Goal: Find specific page/section: Find specific page/section

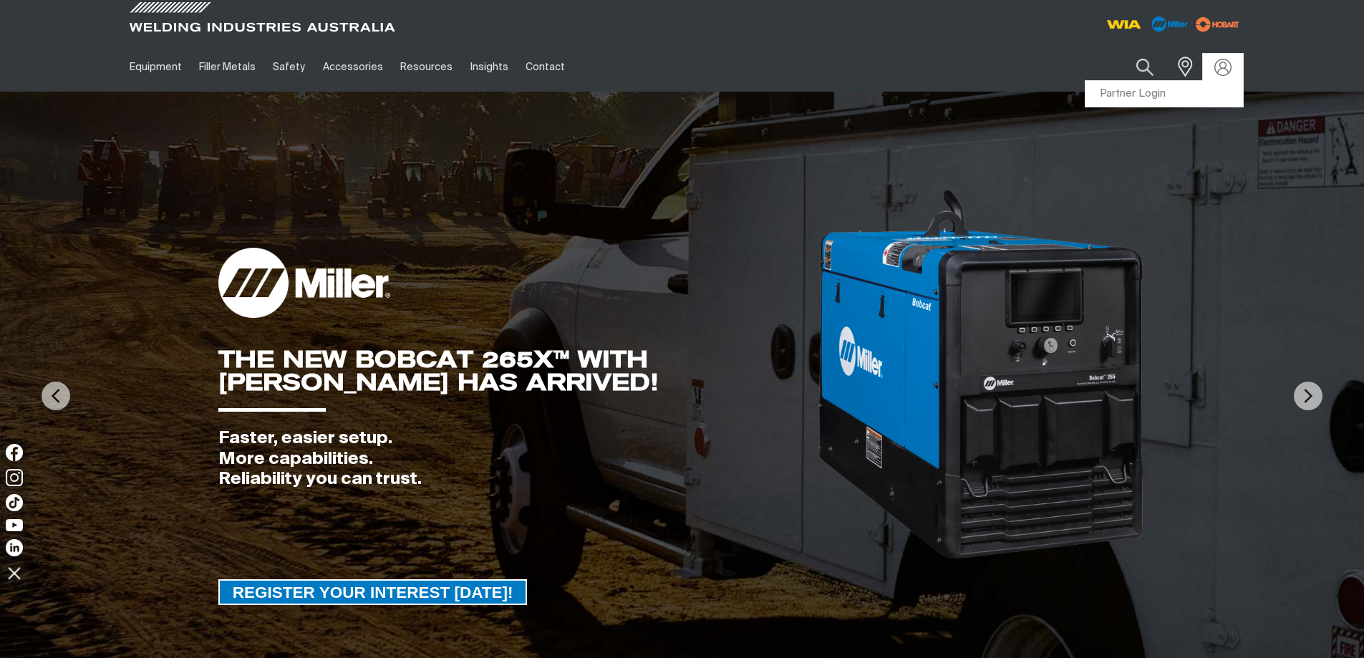
click at [1145, 94] on link "Partner Login" at bounding box center [1163, 94] width 157 height 26
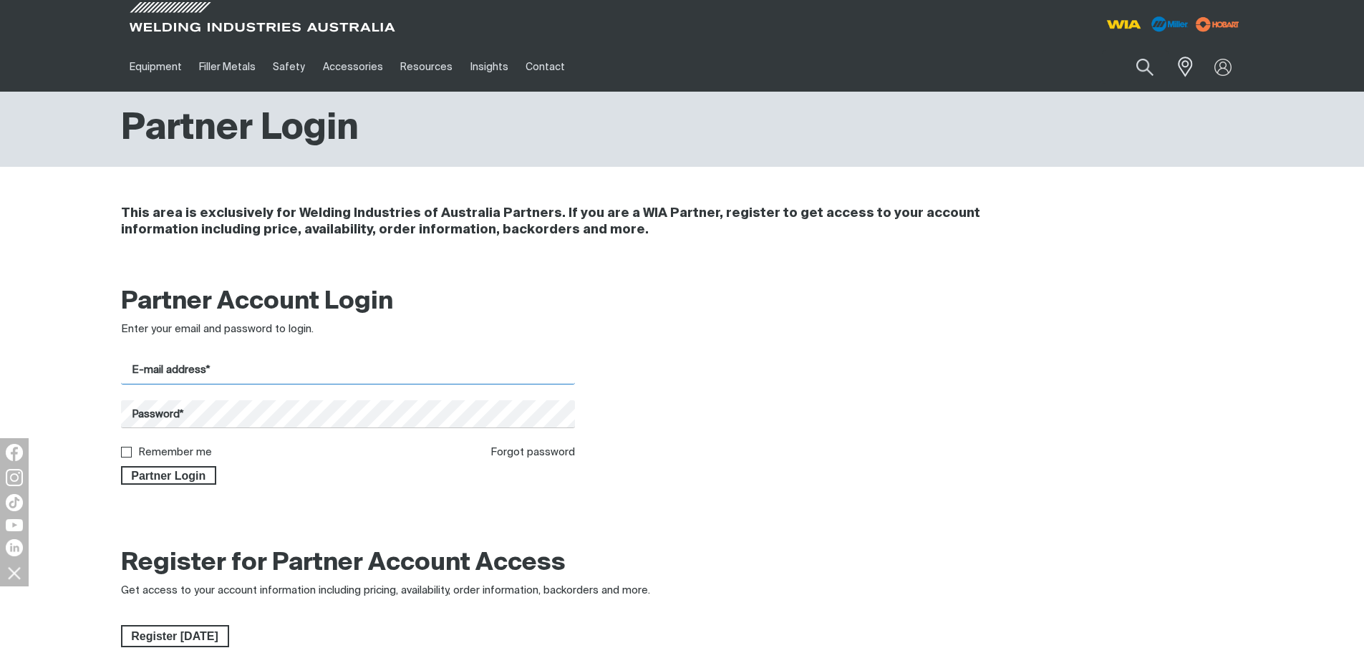
type input "[EMAIL_ADDRESS][DOMAIN_NAME]"
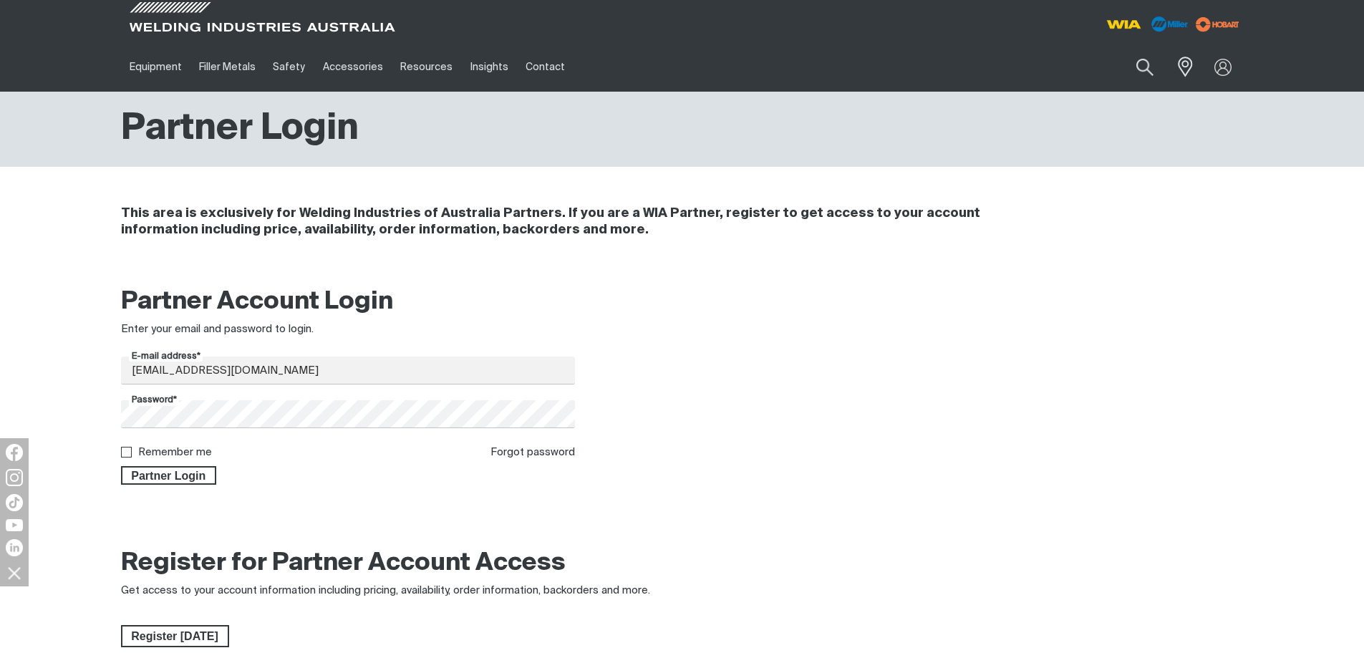
click at [134, 452] on div at bounding box center [129, 452] width 17 height 11
click at [183, 469] on span "Partner Login" at bounding box center [168, 475] width 93 height 19
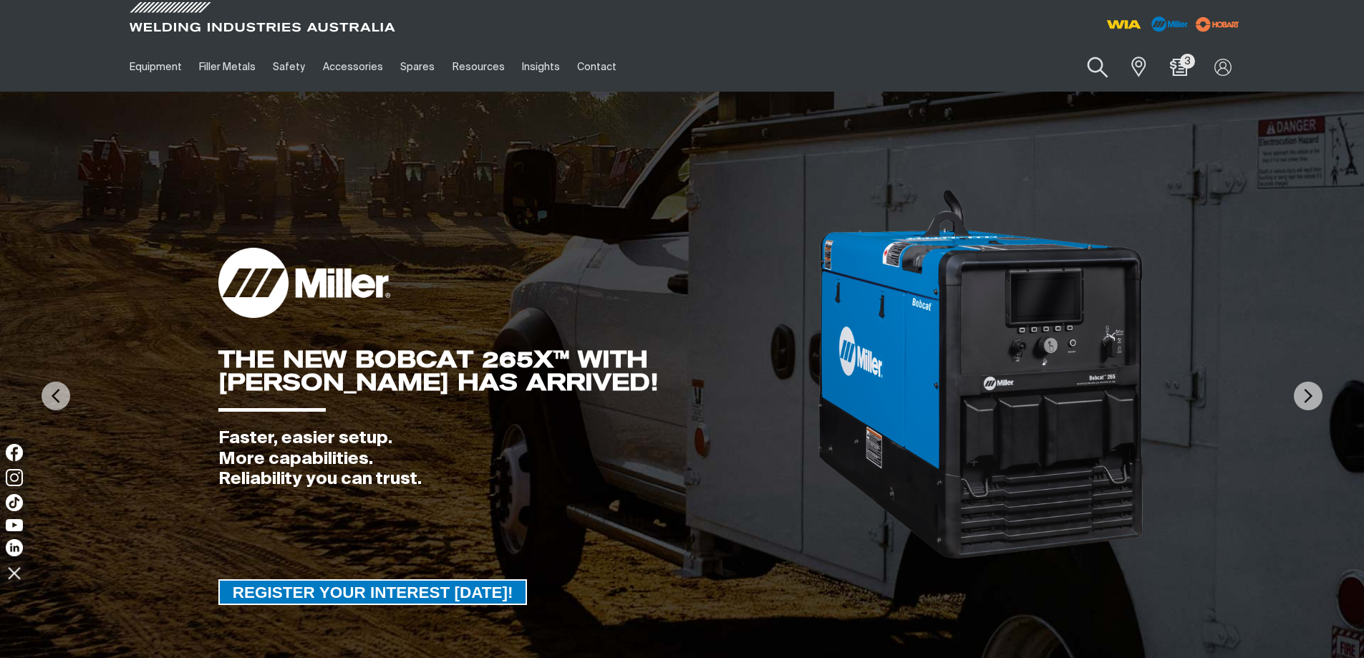
click at [1089, 69] on button "Search products" at bounding box center [1098, 67] width 58 height 41
click at [965, 51] on input "Search" at bounding box center [1011, 67] width 220 height 32
click at [979, 62] on input "Search" at bounding box center [1011, 67] width 220 height 32
type input "WF07"
click at [1073, 50] on button "Search products" at bounding box center [1097, 67] width 49 height 34
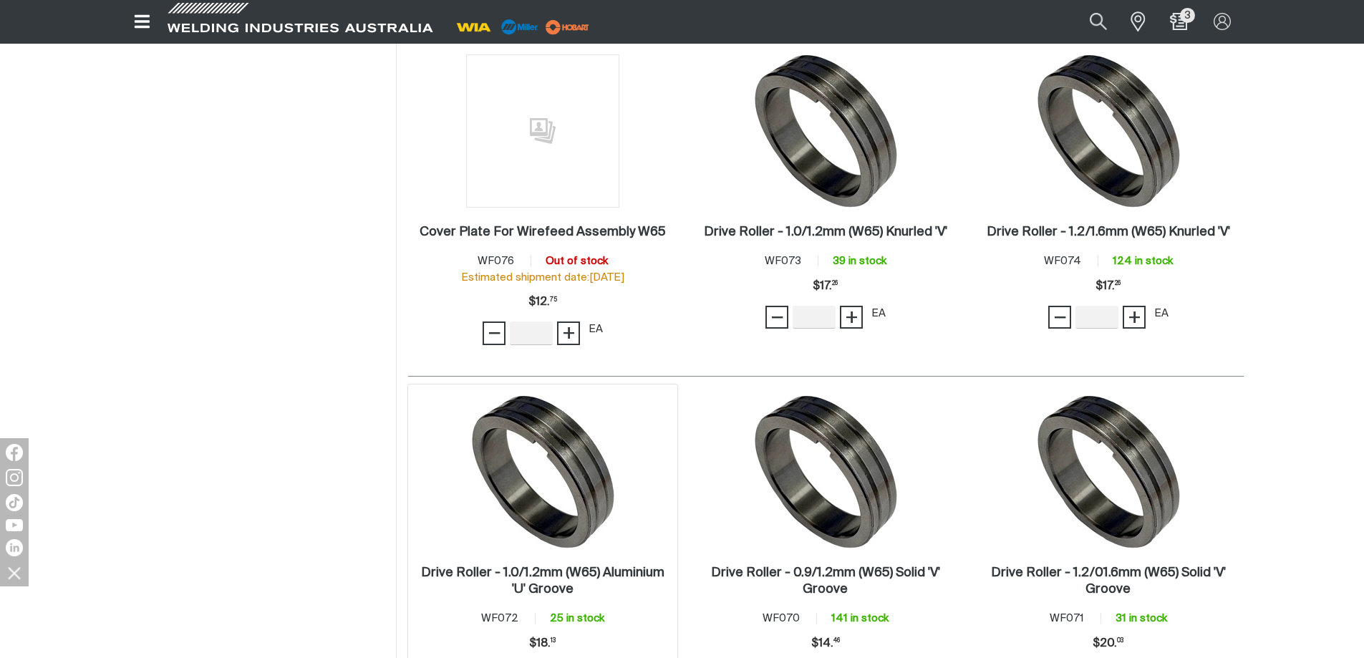
scroll to position [430, 0]
